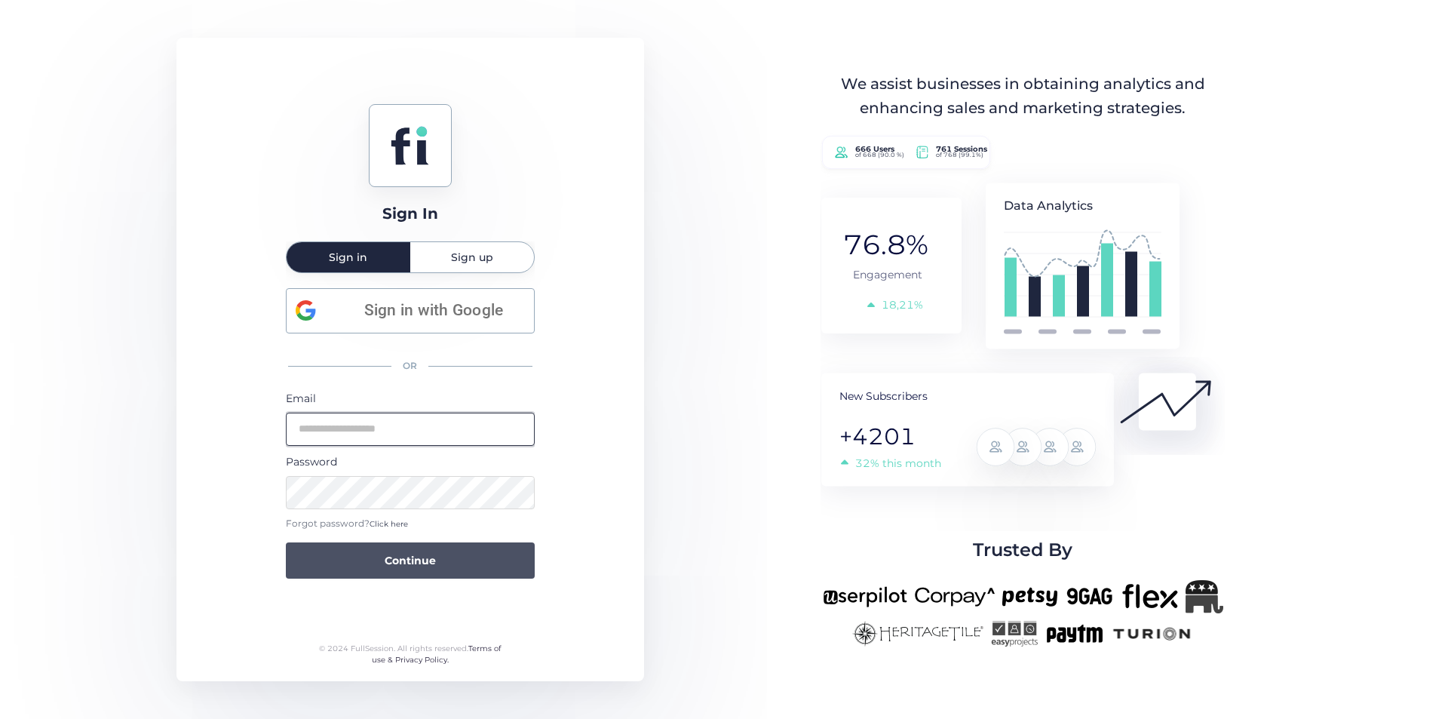
type input "**********"
click at [475, 576] on button "Continue" at bounding box center [410, 560] width 249 height 36
